Goal: Find specific page/section: Find specific page/section

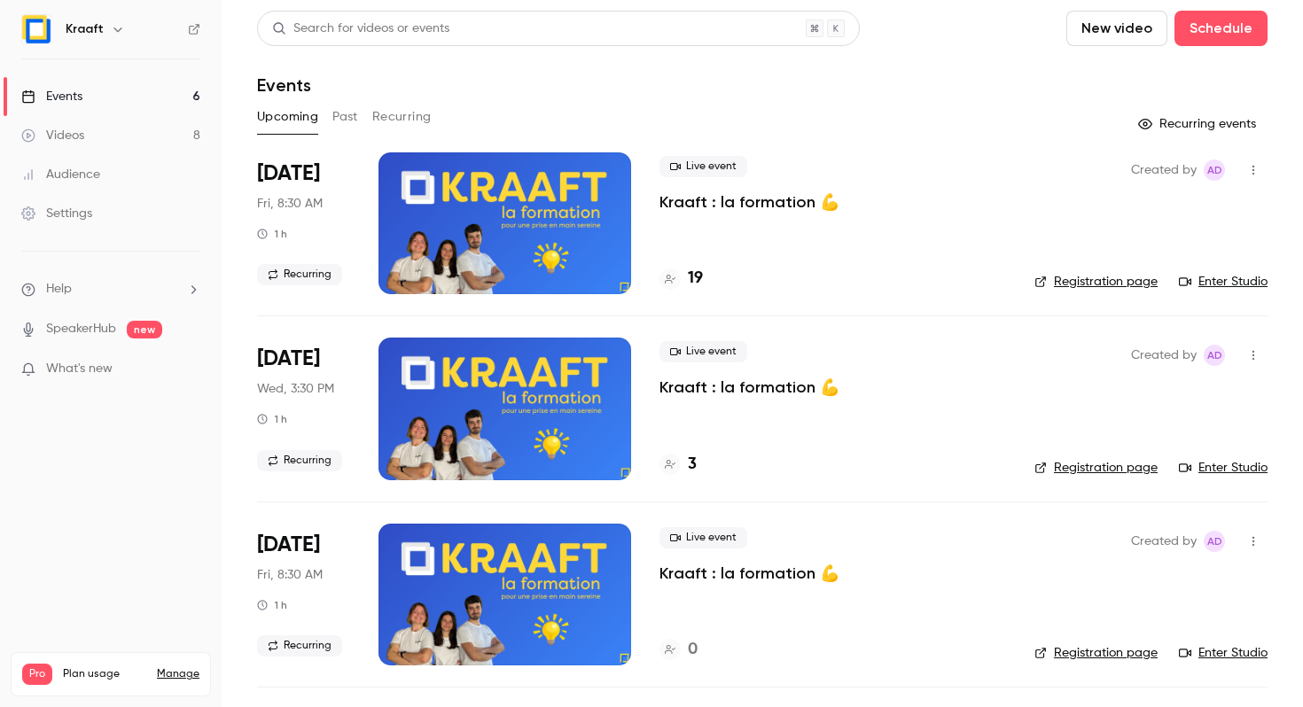
click at [692, 281] on h4 "19" at bounding box center [695, 279] width 15 height 24
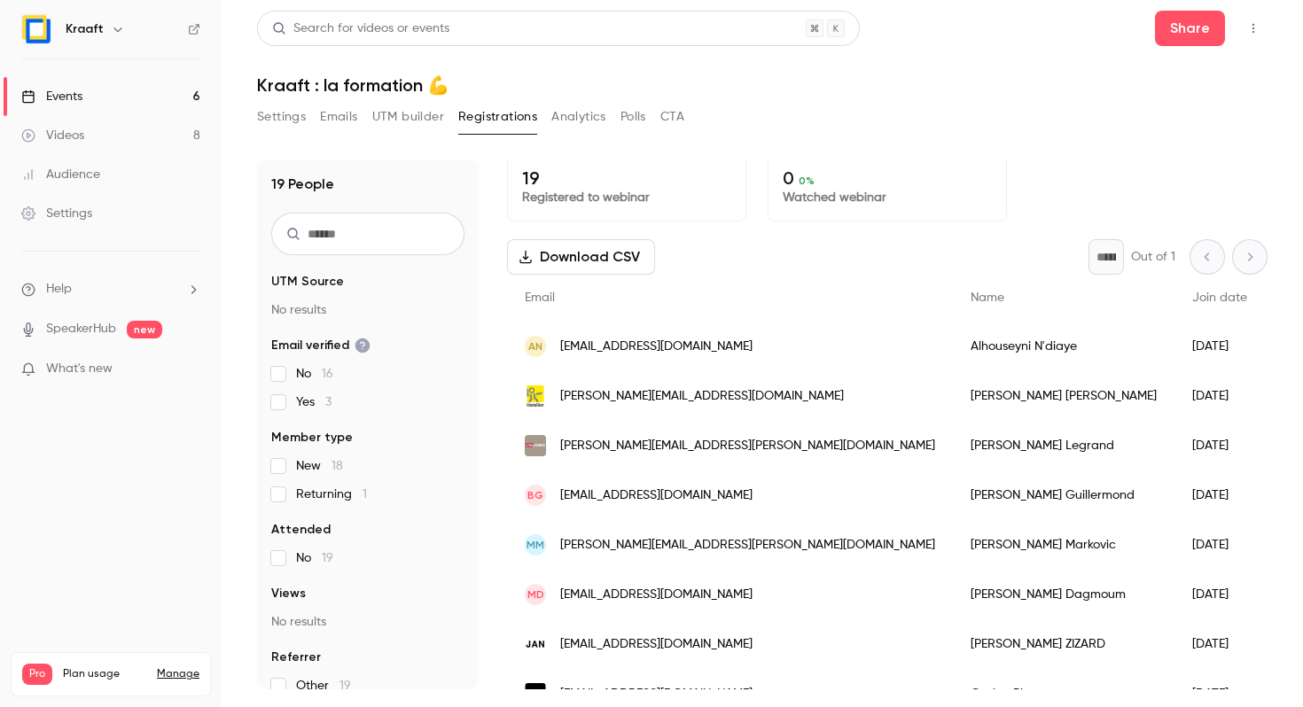
scroll to position [11, 0]
